Goal: Transaction & Acquisition: Subscribe to service/newsletter

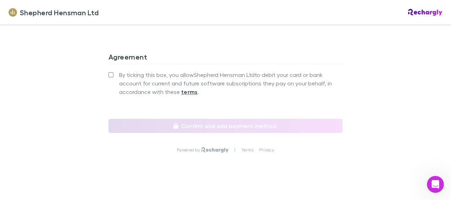
scroll to position [708, 0]
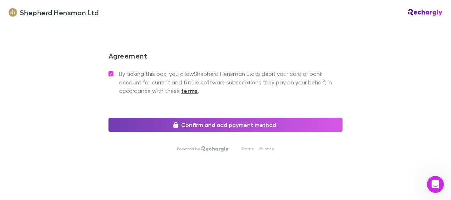
click at [227, 122] on button "Confirm and add payment method" at bounding box center [226, 125] width 234 height 14
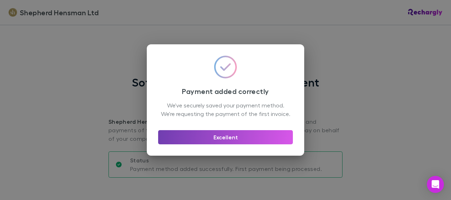
click at [231, 138] on button "Excellent" at bounding box center [225, 137] width 135 height 14
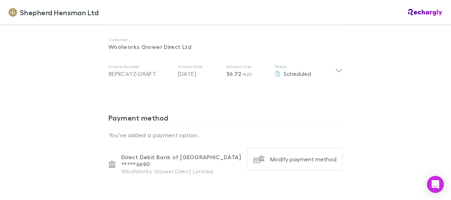
scroll to position [400, 0]
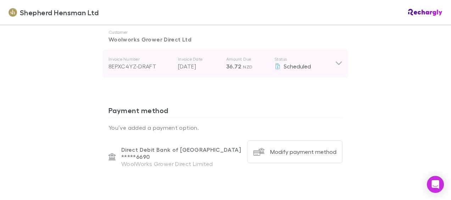
click at [336, 60] on icon at bounding box center [338, 63] width 7 height 9
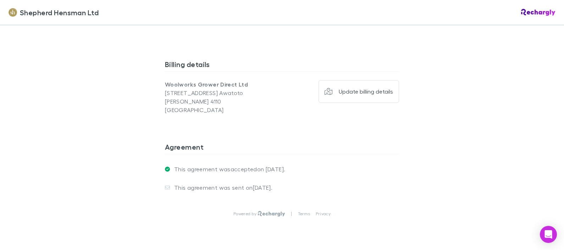
scroll to position [649, 0]
